Goal: Transaction & Acquisition: Obtain resource

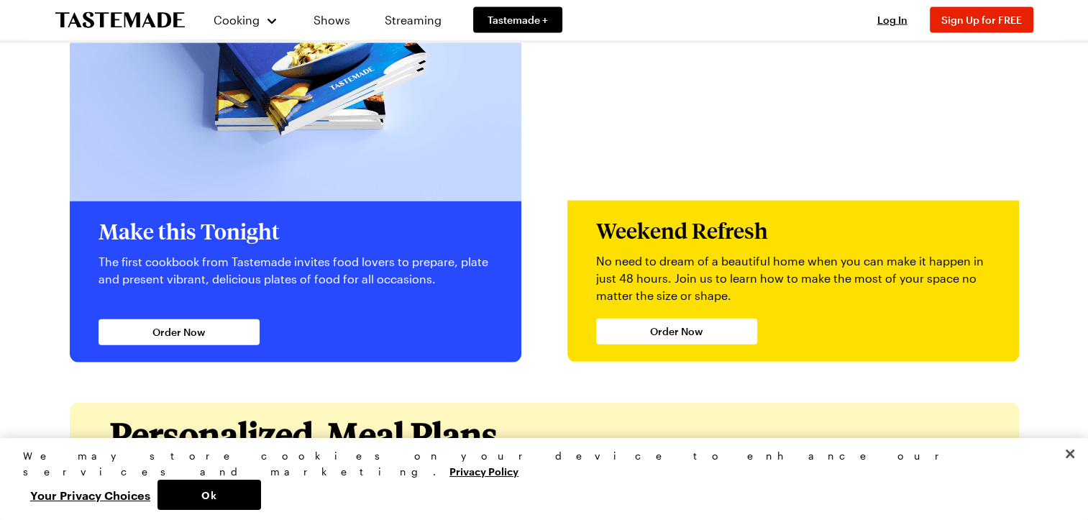
scroll to position [3237, 0]
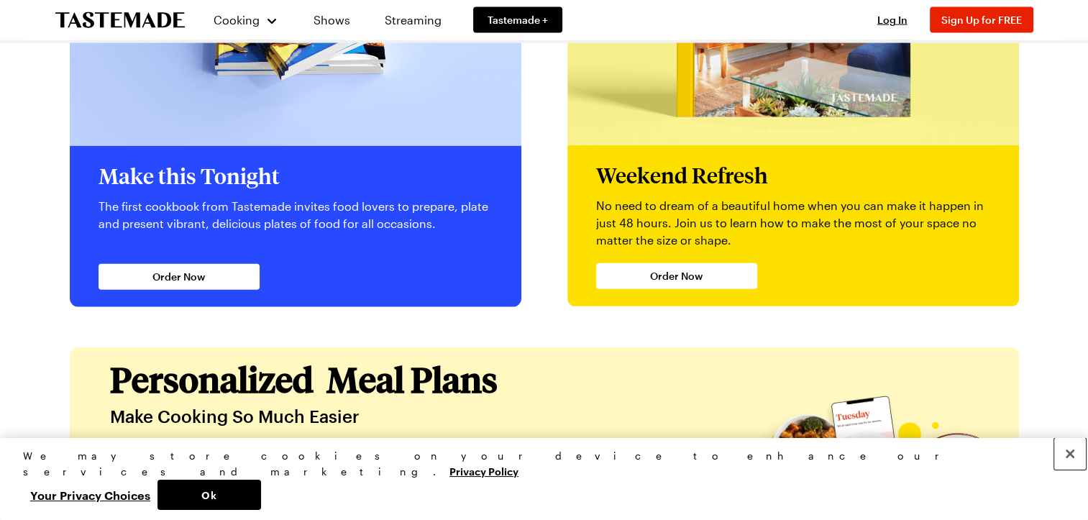
click at [1072, 470] on button "Close" at bounding box center [1070, 454] width 32 height 32
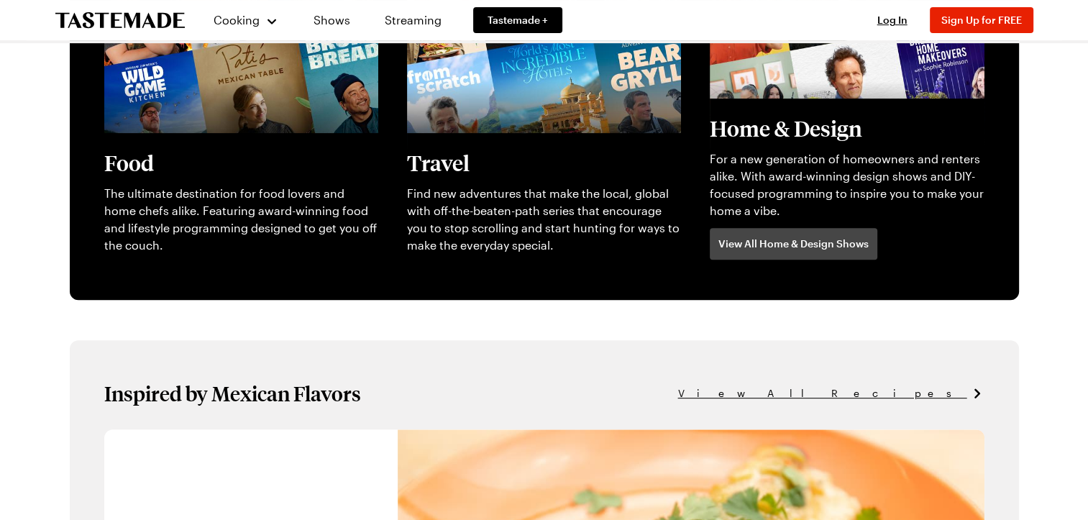
scroll to position [0, 0]
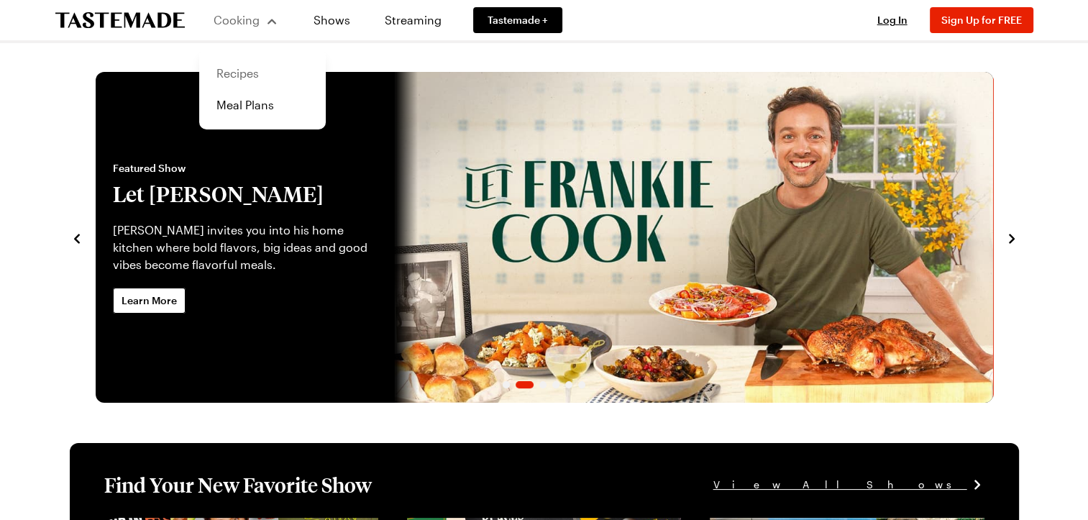
click at [241, 76] on link "Recipes" at bounding box center [262, 74] width 109 height 32
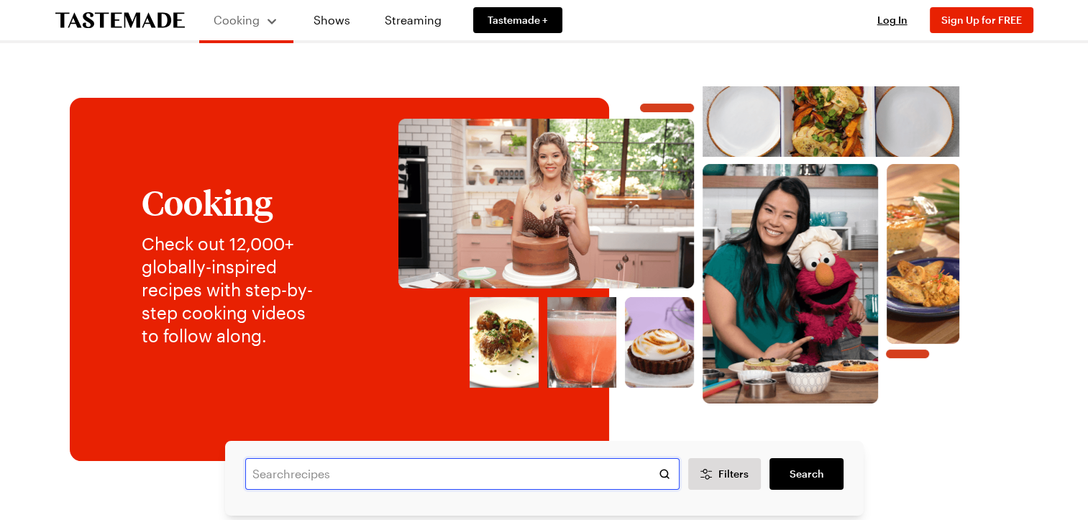
click at [327, 486] on input "text" at bounding box center [462, 474] width 434 height 32
type input "beef stroganoff"
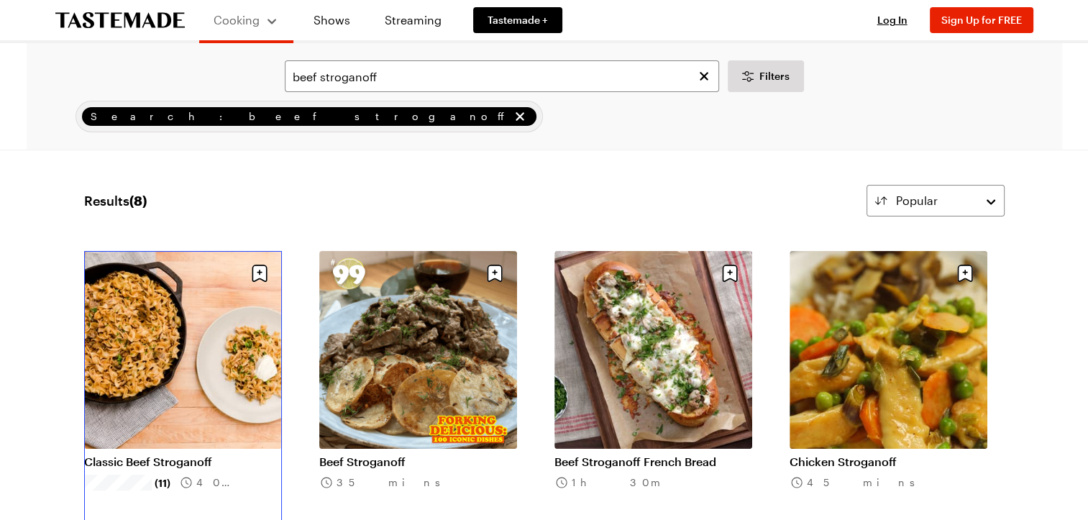
click at [167, 455] on link "Classic Beef Stroganoff" at bounding box center [183, 462] width 198 height 14
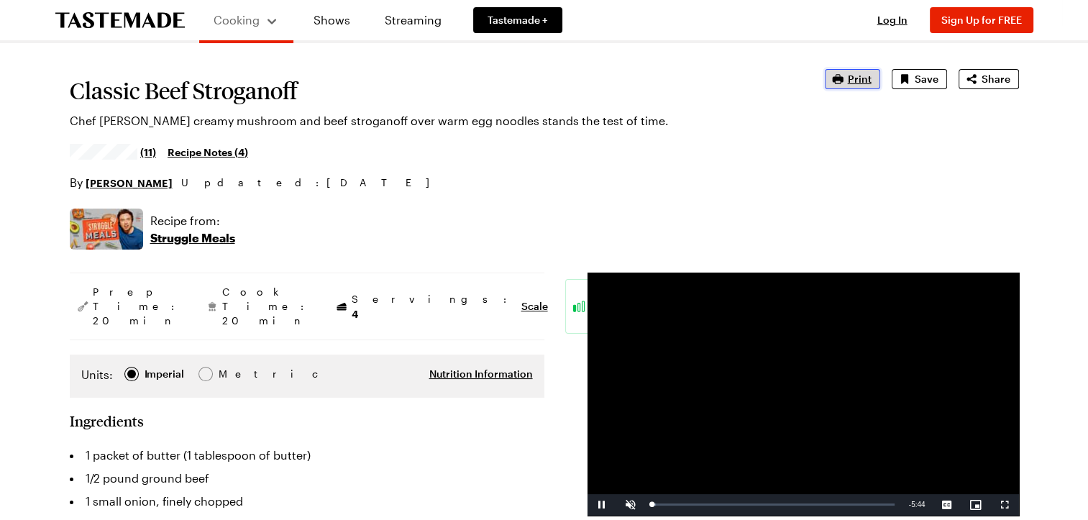
click at [845, 82] on icon "button" at bounding box center [838, 79] width 14 height 14
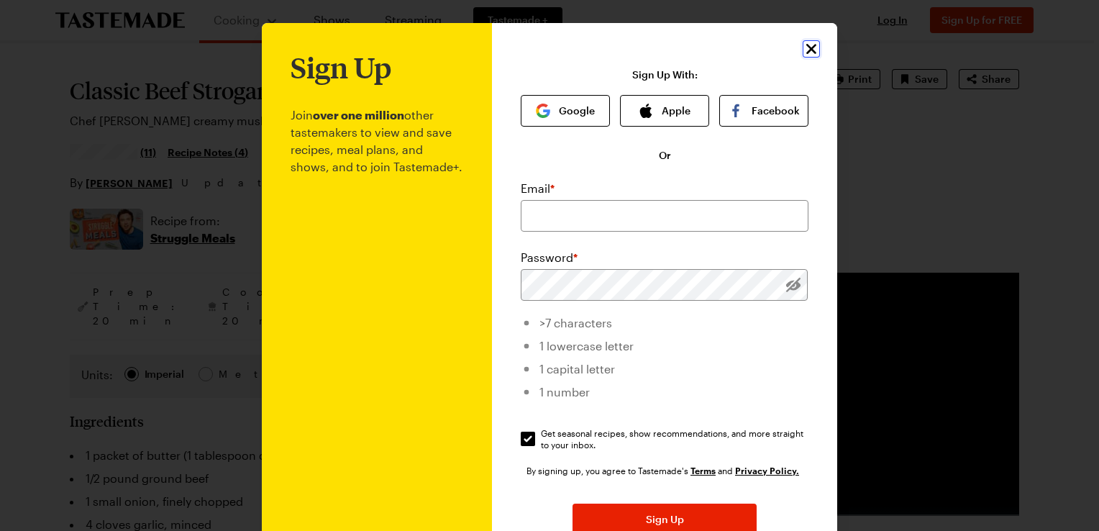
click at [806, 51] on icon "Close" at bounding box center [811, 49] width 10 height 10
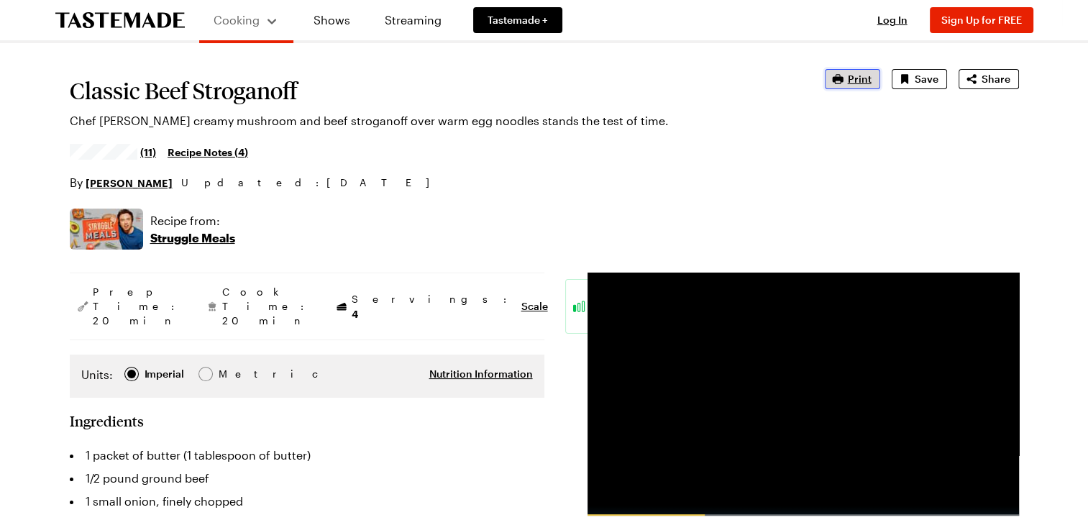
click at [857, 77] on span "Print" at bounding box center [860, 79] width 24 height 14
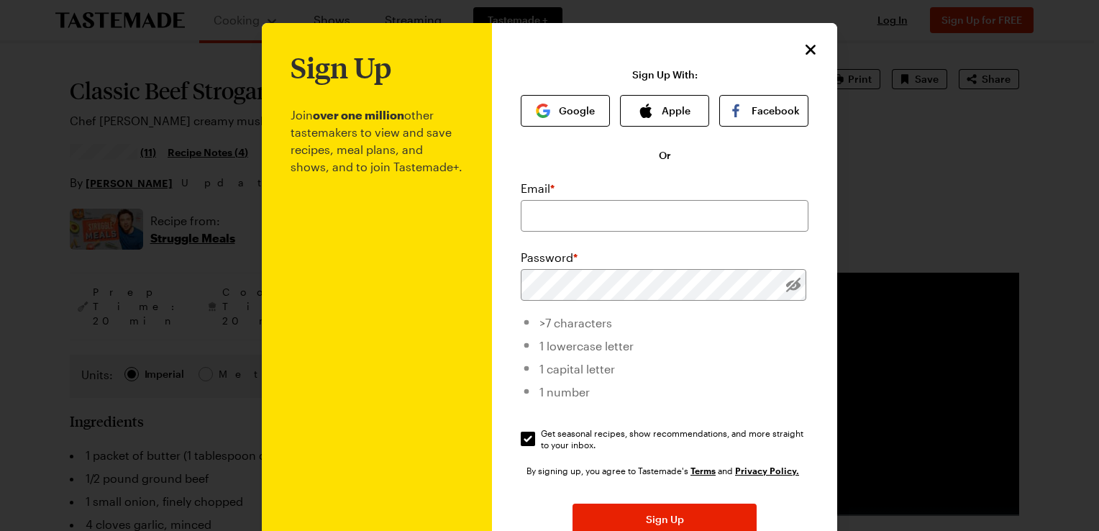
click at [801, 61] on div "Sign Up Join over one million other tastemakers to view and save recipes, meal …" at bounding box center [664, 342] width 345 height 639
click at [803, 47] on icon "Close" at bounding box center [811, 48] width 17 height 17
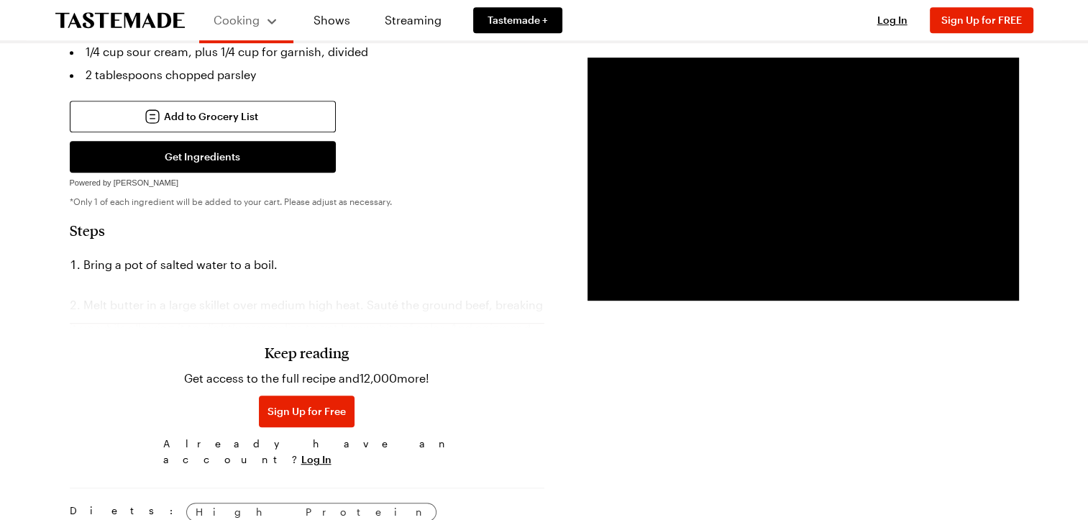
scroll to position [791, 0]
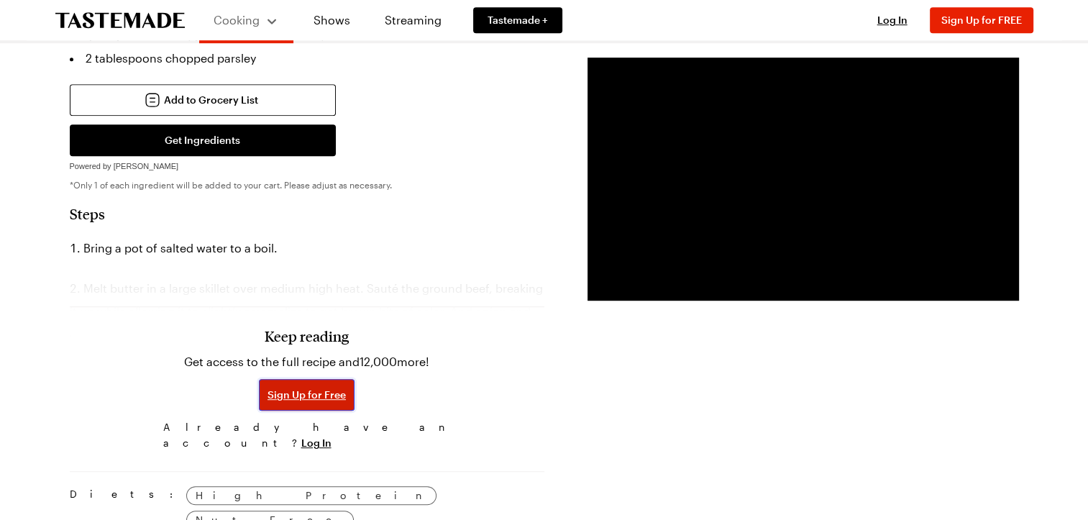
click at [300, 388] on span "Sign Up for Free" at bounding box center [307, 395] width 78 height 14
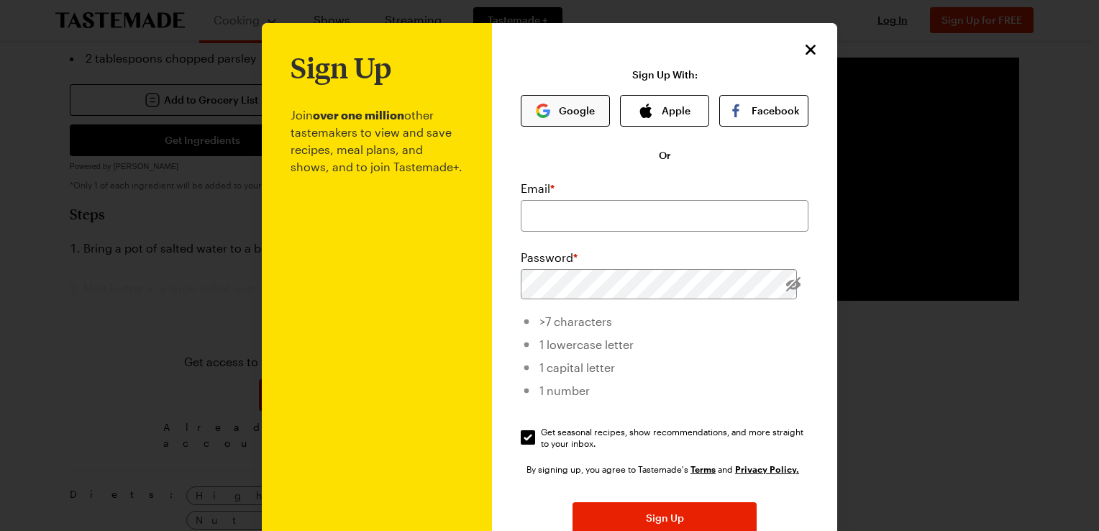
click at [564, 113] on button "Google" at bounding box center [565, 111] width 89 height 32
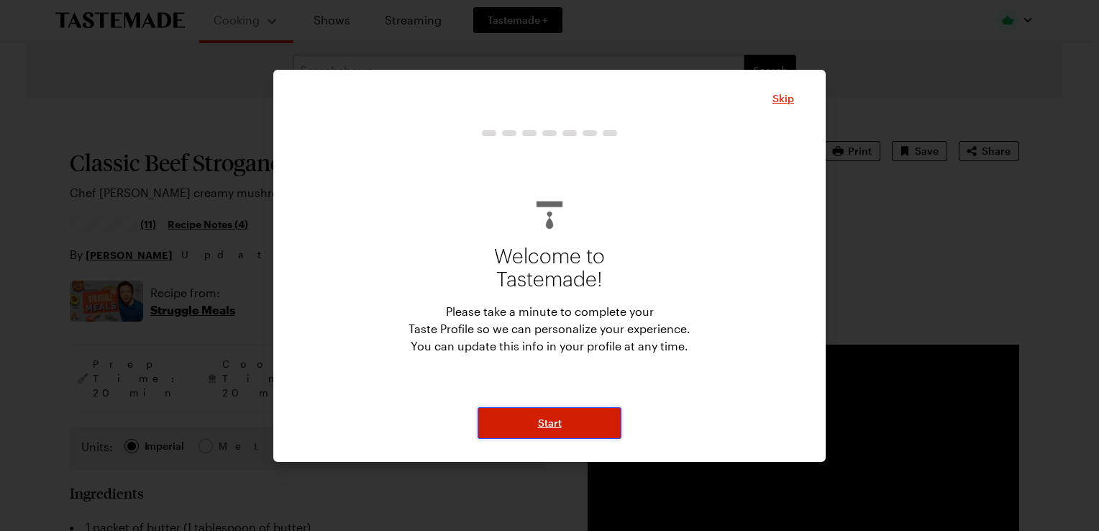
click at [552, 419] on span "Start" at bounding box center [550, 423] width 24 height 14
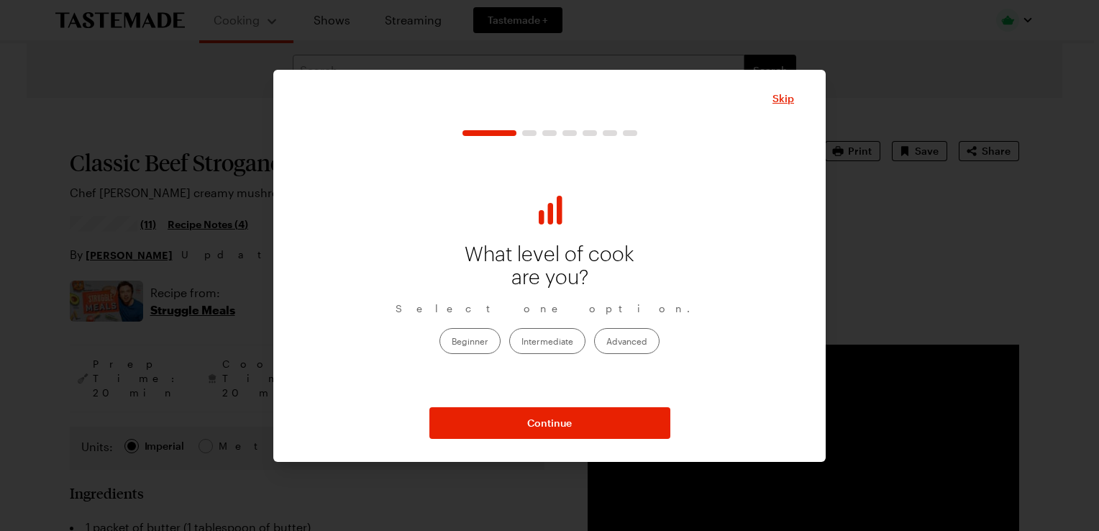
click at [462, 347] on label "Beginner" at bounding box center [469, 341] width 61 height 26
click at [452, 342] on input "Beginner" at bounding box center [452, 342] width 0 height 0
click at [535, 349] on label "Intermediate" at bounding box center [547, 341] width 76 height 26
click at [521, 342] on input "Intermediate" at bounding box center [521, 342] width 0 height 0
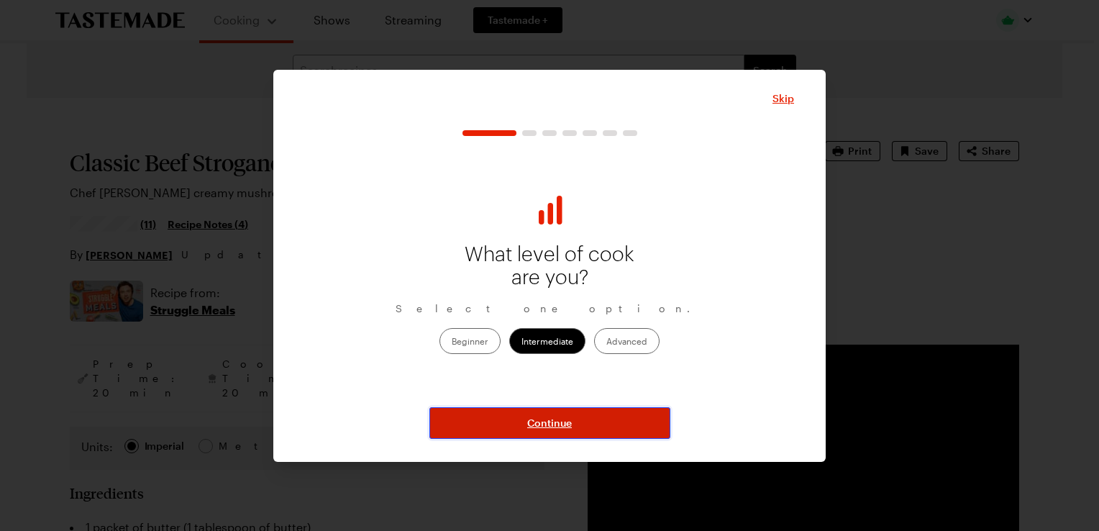
click at [552, 429] on span "Continue" at bounding box center [549, 423] width 45 height 14
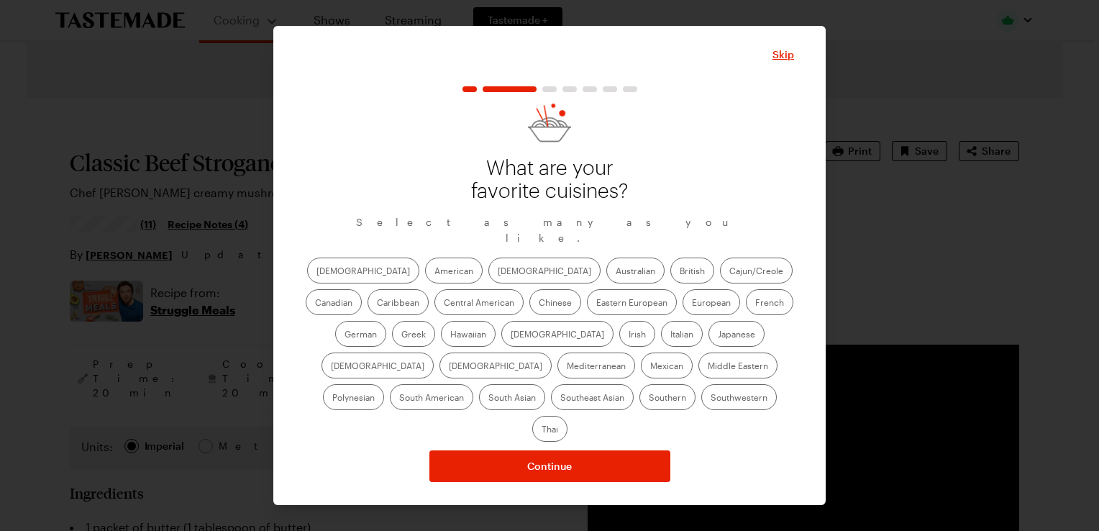
click at [411, 293] on div "African American Asian Australian British Cajun/Creole Canadian Caribbean Centr…" at bounding box center [549, 350] width 489 height 184
click at [425, 283] on label "American" at bounding box center [454, 271] width 58 height 26
click at [434, 272] on input "American" at bounding box center [434, 272] width 0 height 0
click at [641, 378] on label "Mexican" at bounding box center [667, 365] width 52 height 26
click at [650, 367] on input "Mexican" at bounding box center [650, 367] width 0 height 0
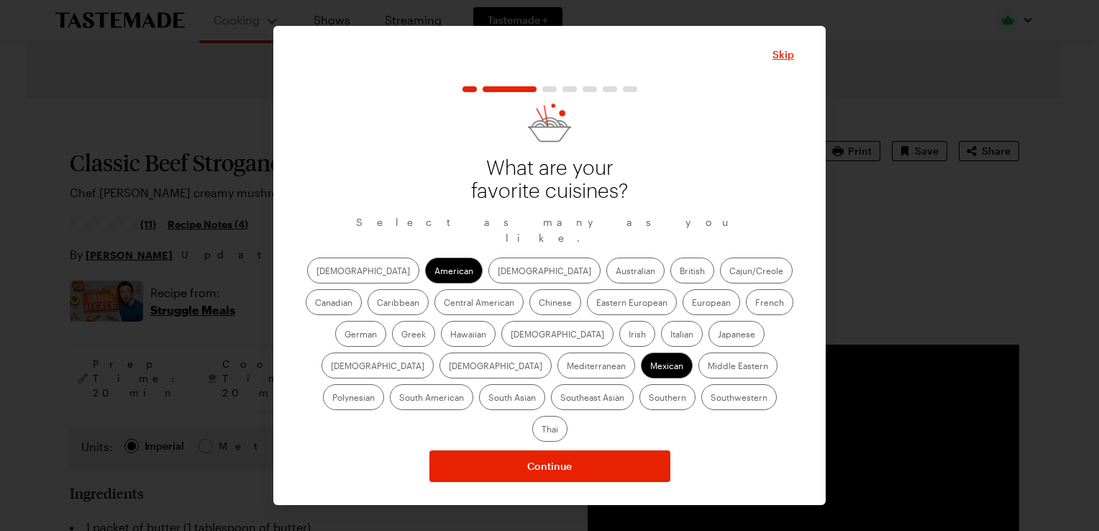
click at [720, 283] on label "Cajun/Creole" at bounding box center [756, 271] width 73 height 26
click at [729, 272] on input "Cajun/Creole" at bounding box center [729, 272] width 0 height 0
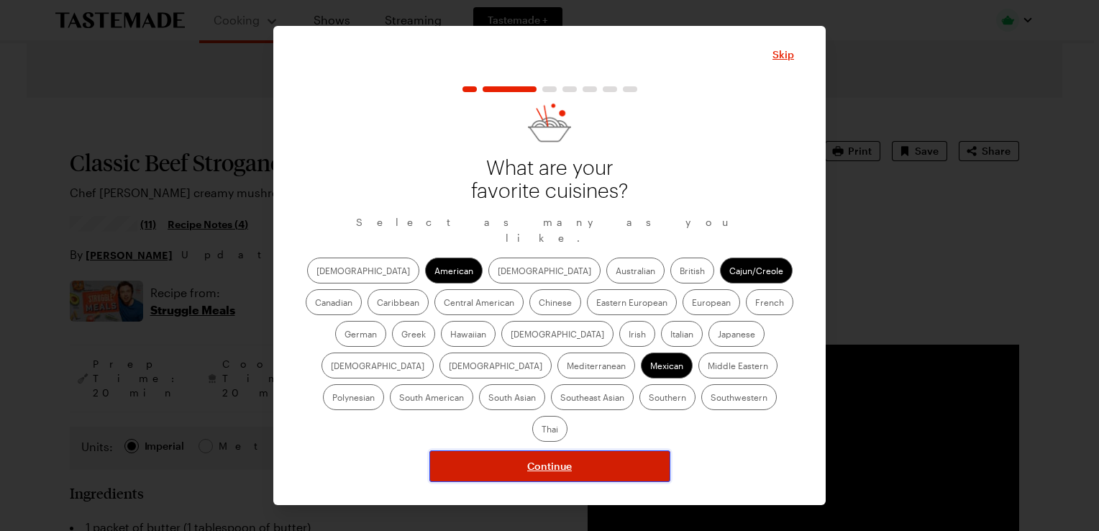
click at [554, 459] on span "Continue" at bounding box center [549, 466] width 45 height 14
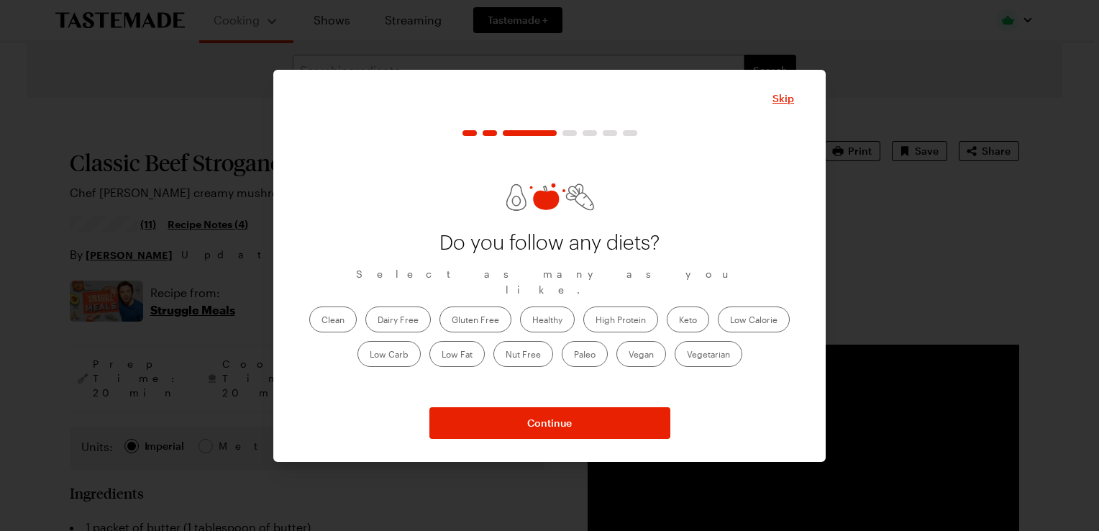
click at [394, 355] on label "Low Carb" at bounding box center [388, 354] width 63 height 26
click at [370, 355] on Carb "Low Carb" at bounding box center [370, 355] width 0 height 0
click at [601, 318] on label "High Protein" at bounding box center [620, 319] width 75 height 26
click at [596, 321] on Protein "High Protein" at bounding box center [596, 321] width 0 height 0
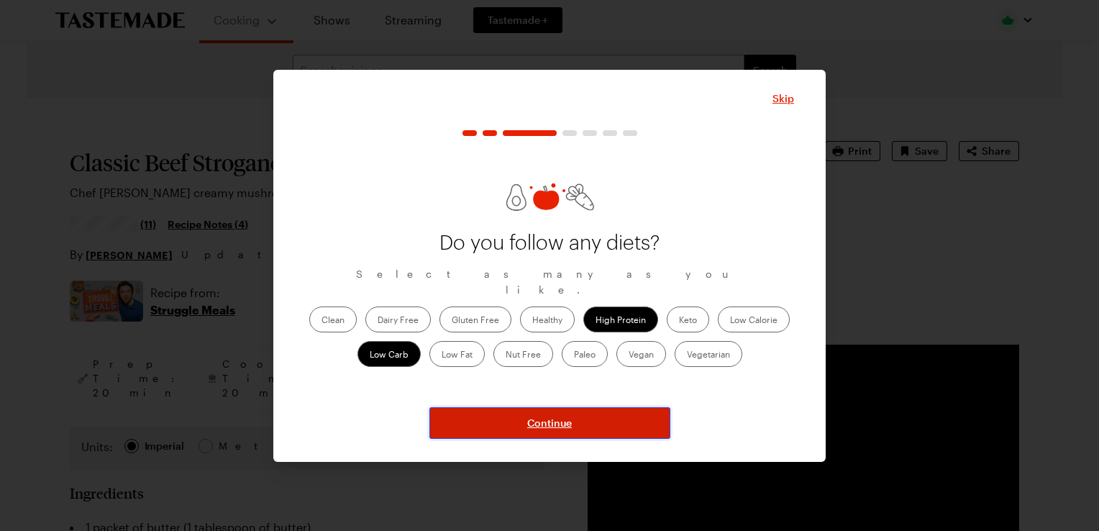
click at [562, 425] on span "Continue" at bounding box center [549, 423] width 45 height 14
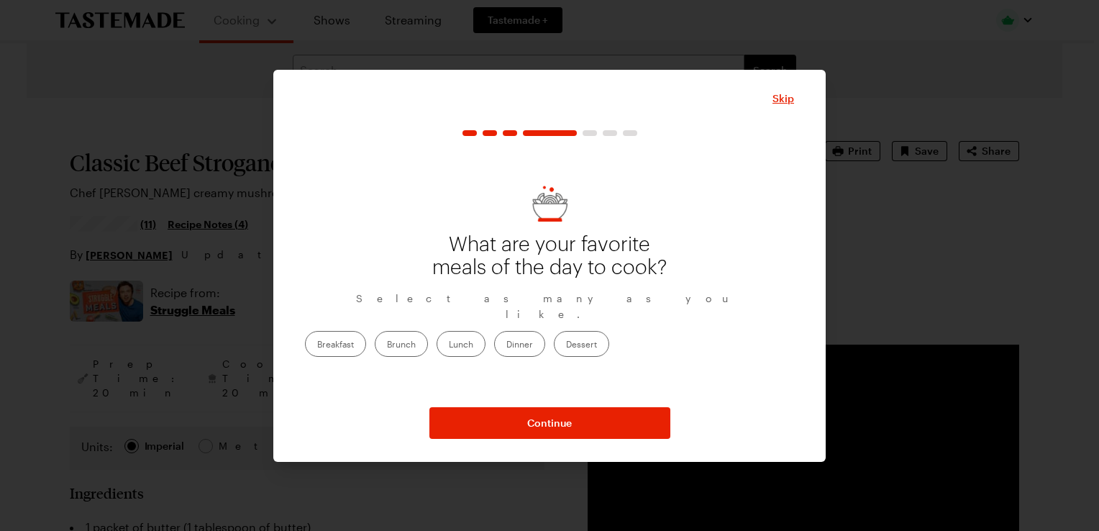
click at [545, 338] on label "Dinner" at bounding box center [519, 344] width 51 height 26
click at [506, 345] on input "Dinner" at bounding box center [506, 345] width 0 height 0
click at [366, 347] on label "Breakfast" at bounding box center [335, 344] width 61 height 26
click at [317, 345] on input "Breakfast" at bounding box center [317, 345] width 0 height 0
click at [428, 340] on label "Brunch" at bounding box center [401, 344] width 53 height 26
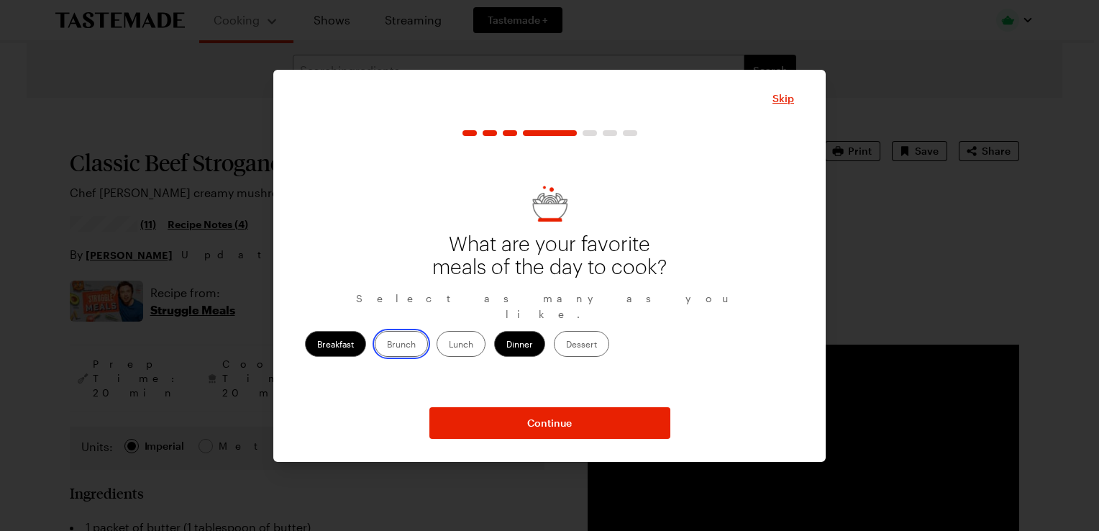
click at [387, 345] on input "Brunch" at bounding box center [387, 345] width 0 height 0
click at [486, 339] on label "Lunch" at bounding box center [461, 344] width 49 height 26
click at [449, 345] on input "Lunch" at bounding box center [449, 345] width 0 height 0
drag, startPoint x: 683, startPoint y: 329, endPoint x: 679, endPoint y: 344, distance: 14.8
click at [609, 331] on label "Dessert" at bounding box center [581, 344] width 55 height 26
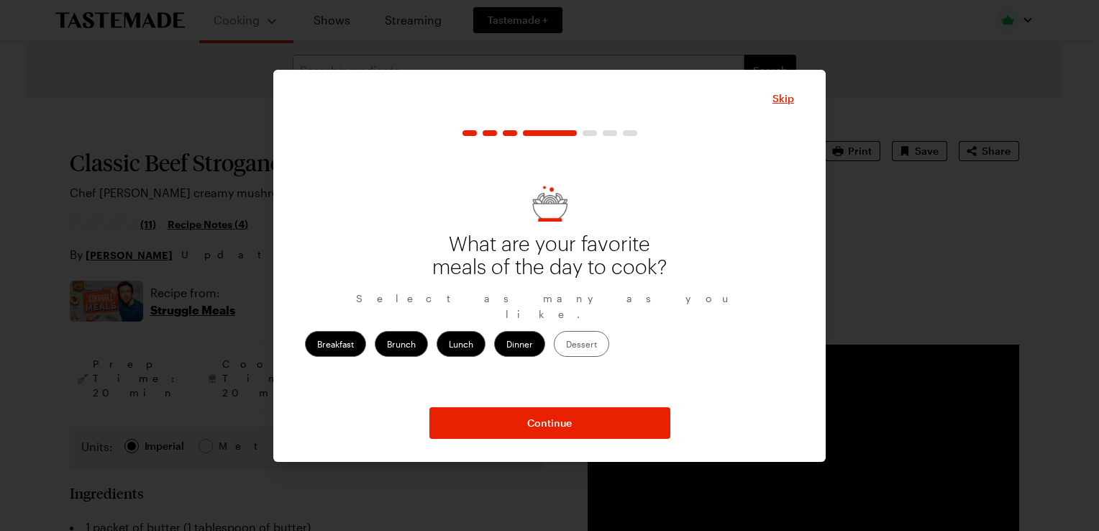
click at [566, 345] on input "Dessert" at bounding box center [566, 345] width 0 height 0
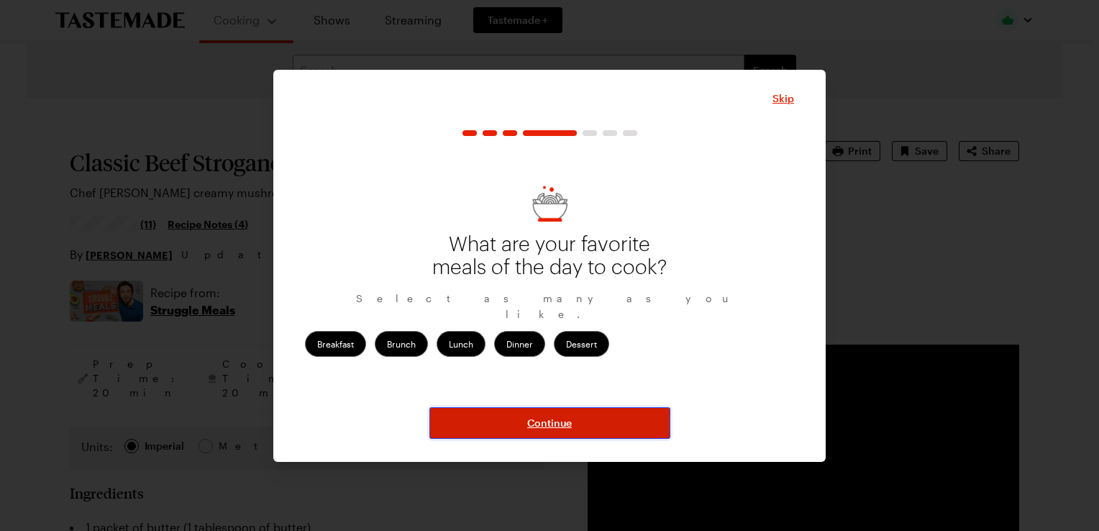
click at [564, 416] on span "Continue" at bounding box center [549, 423] width 45 height 14
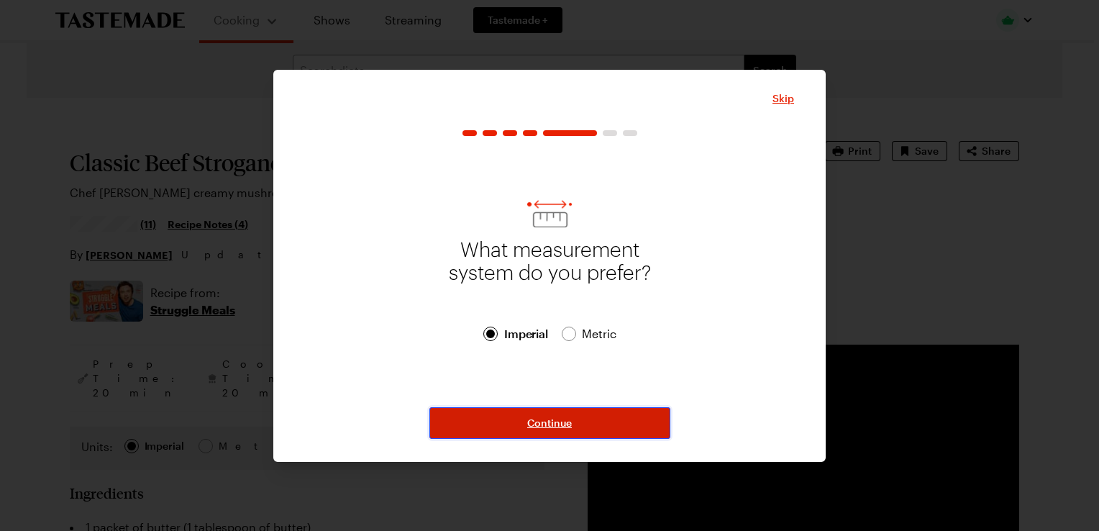
click at [562, 426] on span "Continue" at bounding box center [549, 423] width 45 height 14
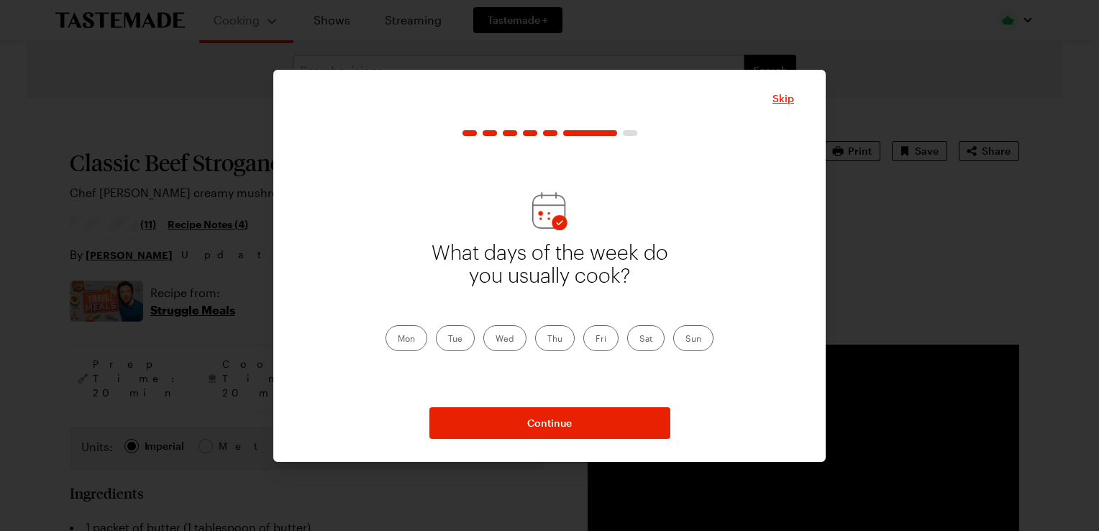
click at [398, 343] on label "Mon" at bounding box center [407, 338] width 42 height 26
click at [398, 339] on input "Mon" at bounding box center [398, 339] width 0 height 0
click at [449, 343] on label "Tue" at bounding box center [455, 338] width 39 height 26
click at [448, 339] on input "Tue" at bounding box center [448, 339] width 0 height 0
click at [498, 341] on label "Wed" at bounding box center [504, 338] width 43 height 26
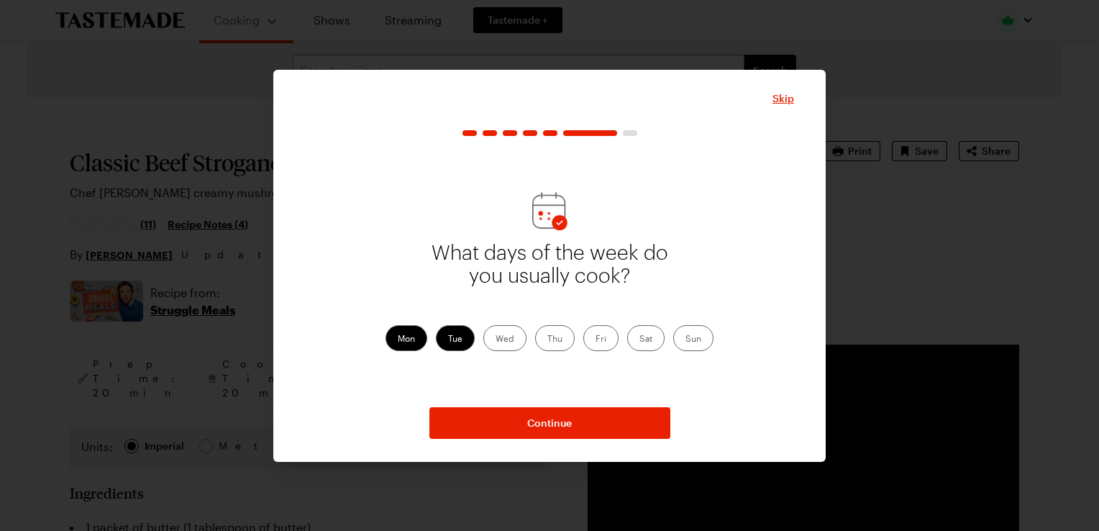
drag, startPoint x: 501, startPoint y: 341, endPoint x: 552, endPoint y: 338, distance: 51.1
click at [552, 338] on label "Thu" at bounding box center [555, 338] width 40 height 26
click at [547, 339] on input "Thu" at bounding box center [547, 339] width 0 height 0
click at [501, 344] on label "Wed" at bounding box center [504, 338] width 43 height 26
click at [496, 339] on input "Wed" at bounding box center [496, 339] width 0 height 0
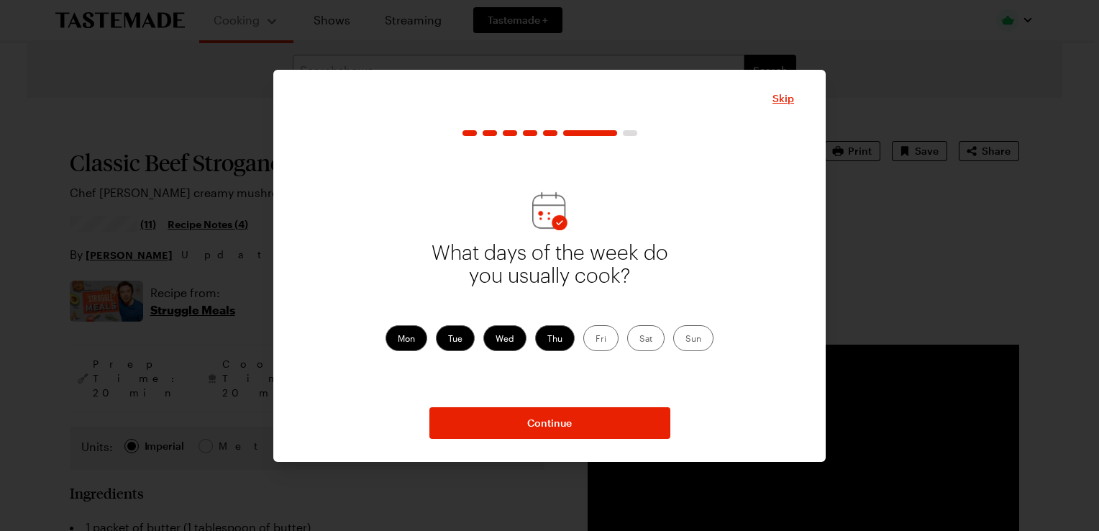
click at [606, 344] on label "Fri" at bounding box center [600, 338] width 35 height 26
click at [596, 339] on input "Fri" at bounding box center [596, 339] width 0 height 0
click at [688, 351] on div "What days of the week do you usually cook? Mon Tue Wed Thu Fri Sat Sun" at bounding box center [549, 272] width 489 height 254
click at [692, 340] on label "Sun" at bounding box center [693, 338] width 40 height 26
click at [685, 339] on input "Sun" at bounding box center [685, 339] width 0 height 0
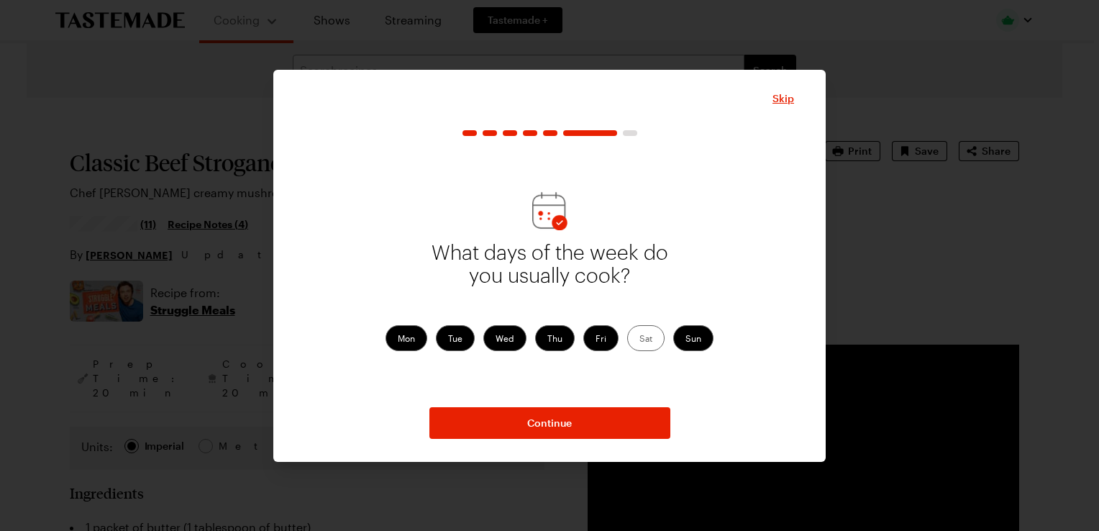
click at [596, 345] on label "Fri" at bounding box center [600, 338] width 35 height 26
click at [596, 339] on input "Fri" at bounding box center [596, 339] width 0 height 0
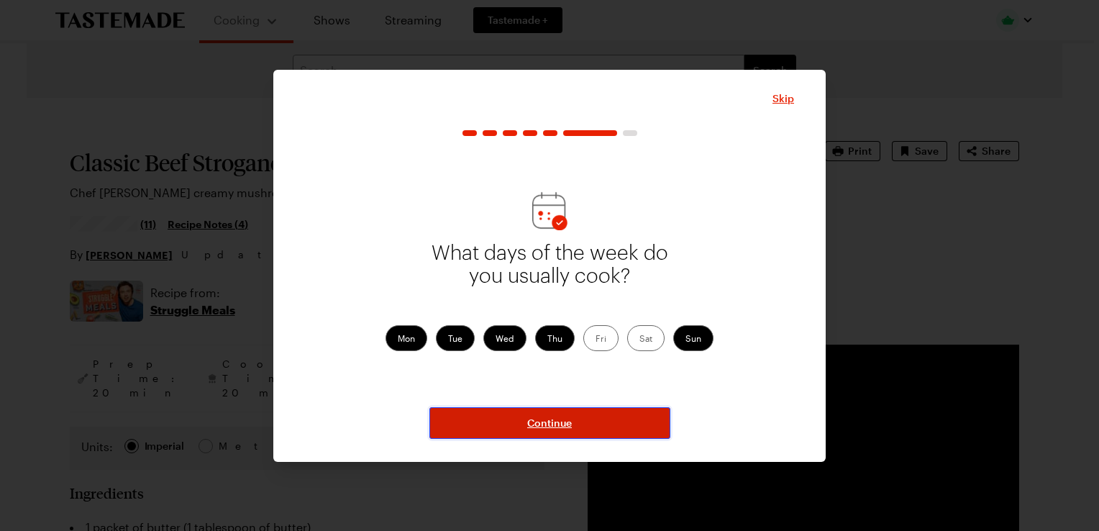
click at [597, 425] on button "Continue" at bounding box center [549, 423] width 241 height 32
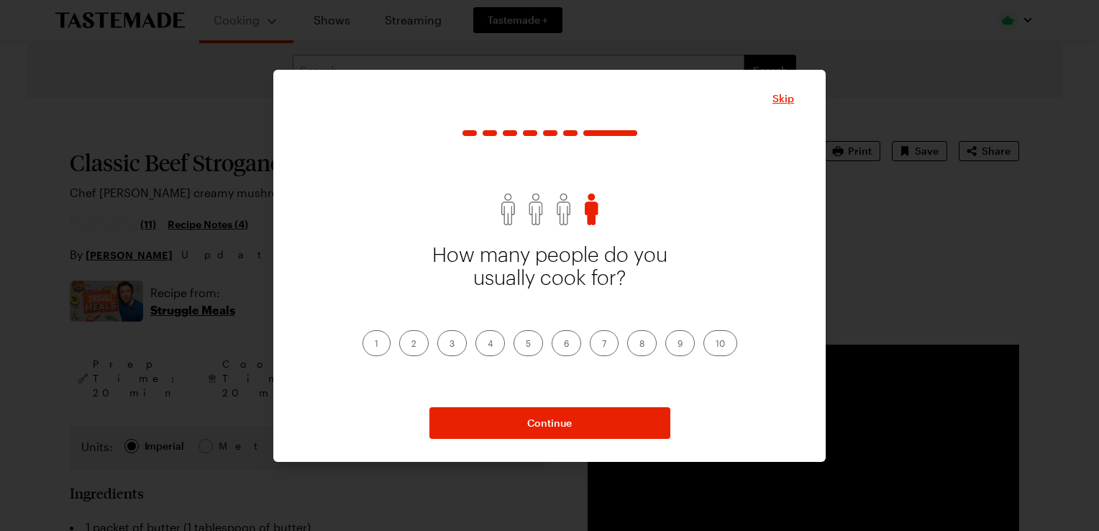
click at [529, 347] on label "5" at bounding box center [528, 343] width 29 height 26
click at [526, 345] on input "5" at bounding box center [526, 345] width 0 height 0
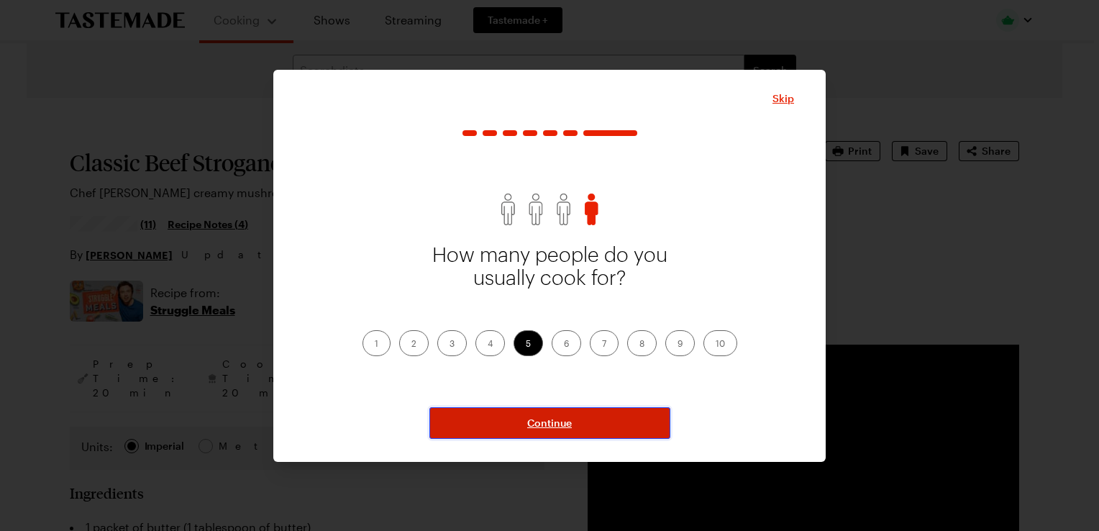
click at [552, 421] on span "Continue" at bounding box center [549, 423] width 45 height 14
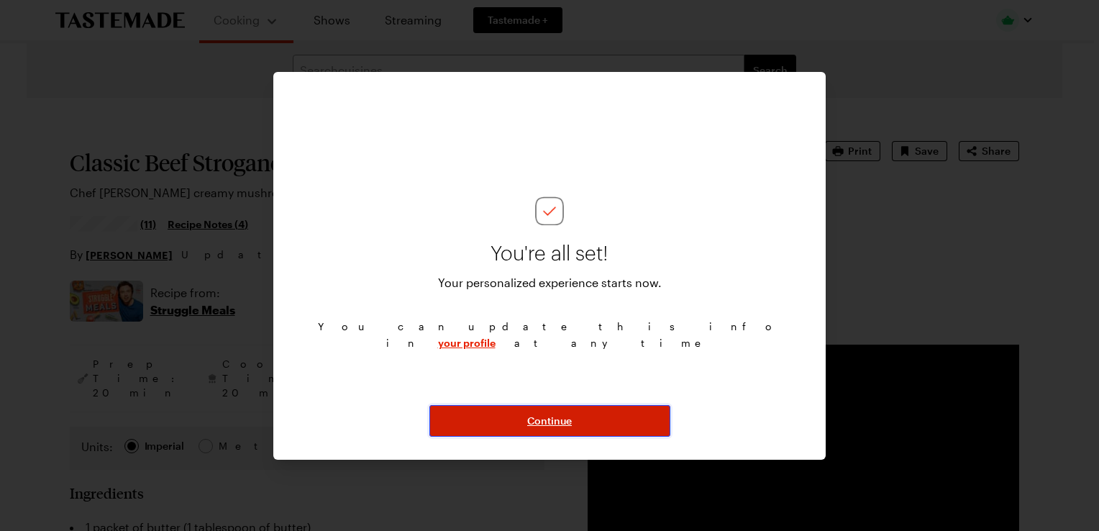
click at [549, 417] on span "Continue" at bounding box center [549, 421] width 45 height 14
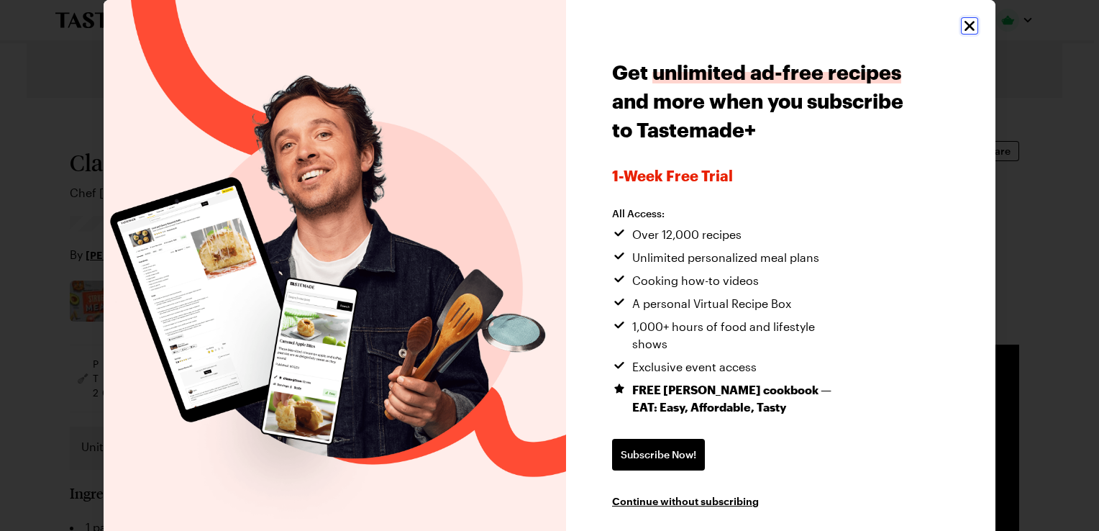
click at [961, 24] on icon "Close" at bounding box center [969, 25] width 17 height 17
type textarea "x"
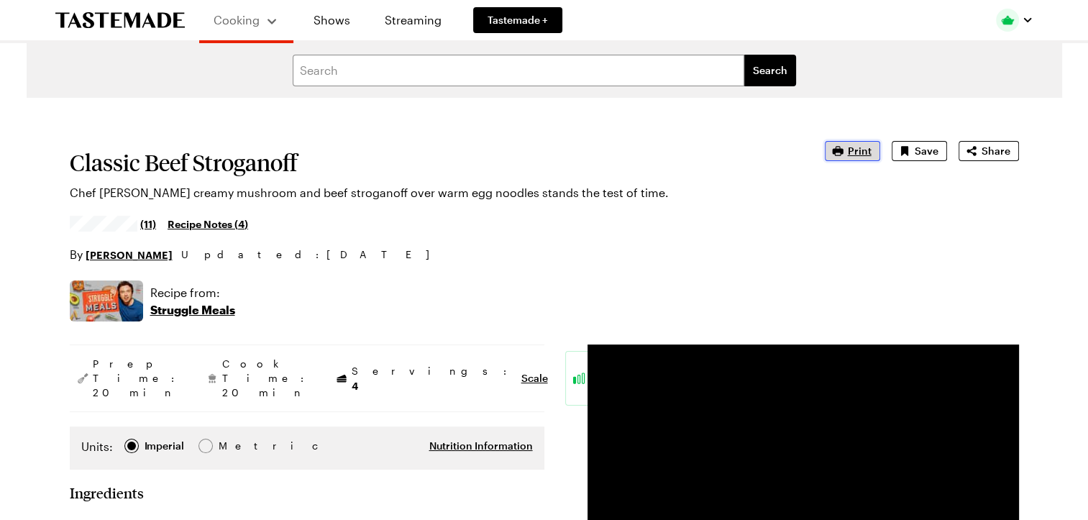
click at [872, 154] on span "Print" at bounding box center [860, 151] width 24 height 14
